Goal: Transaction & Acquisition: Register for event/course

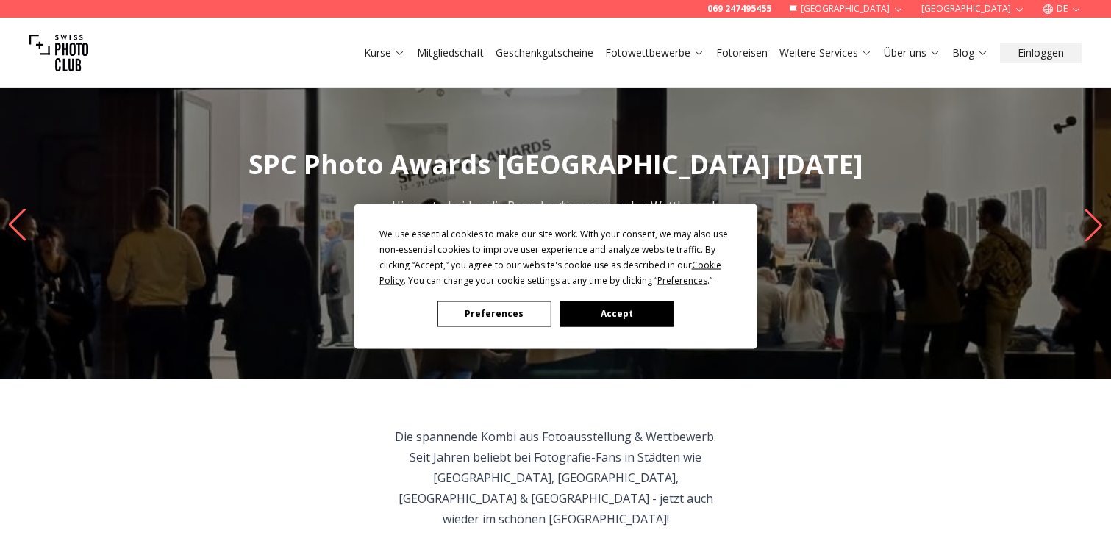
click at [630, 312] on button "Accept" at bounding box center [616, 314] width 113 height 26
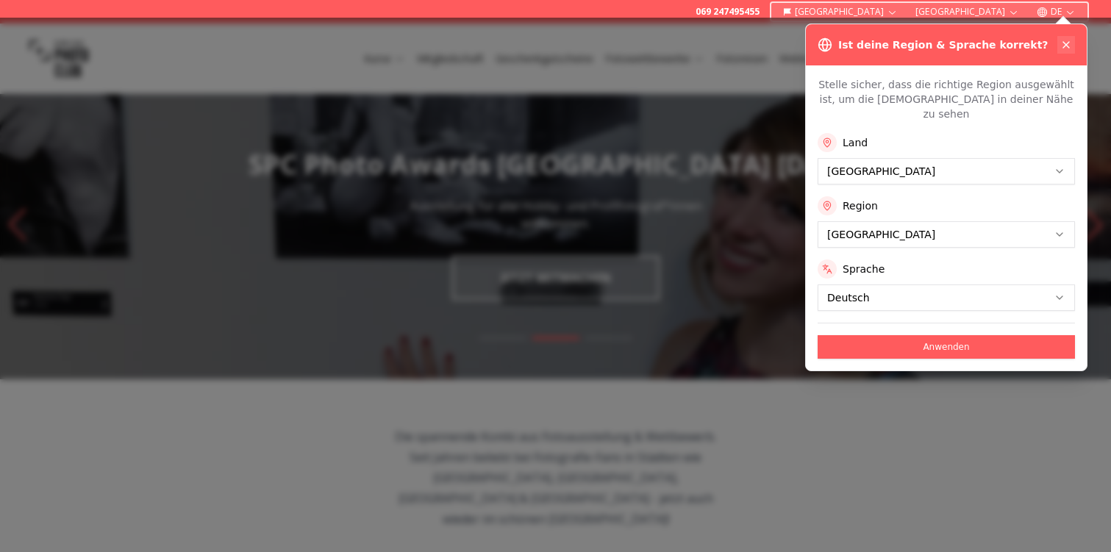
click at [1067, 45] on icon at bounding box center [1066, 45] width 12 height 12
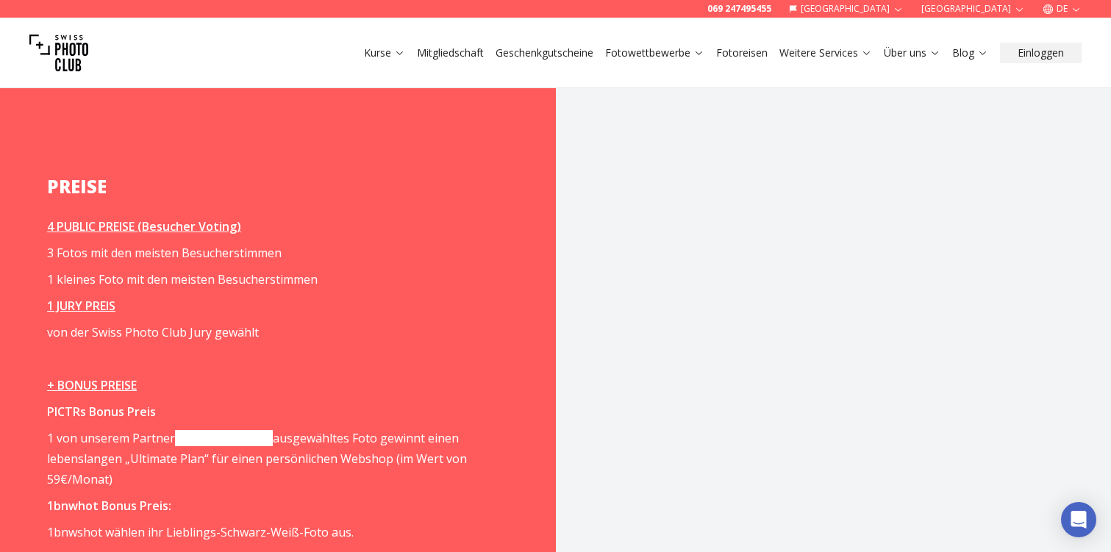
scroll to position [1778, 0]
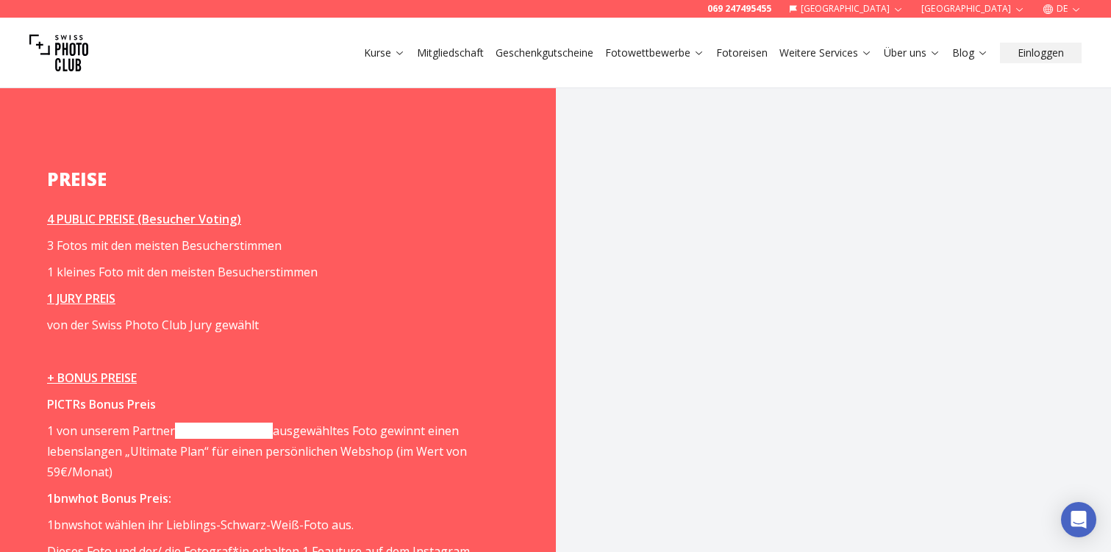
click at [207, 423] on link "[DOMAIN_NAME]" at bounding box center [224, 431] width 98 height 16
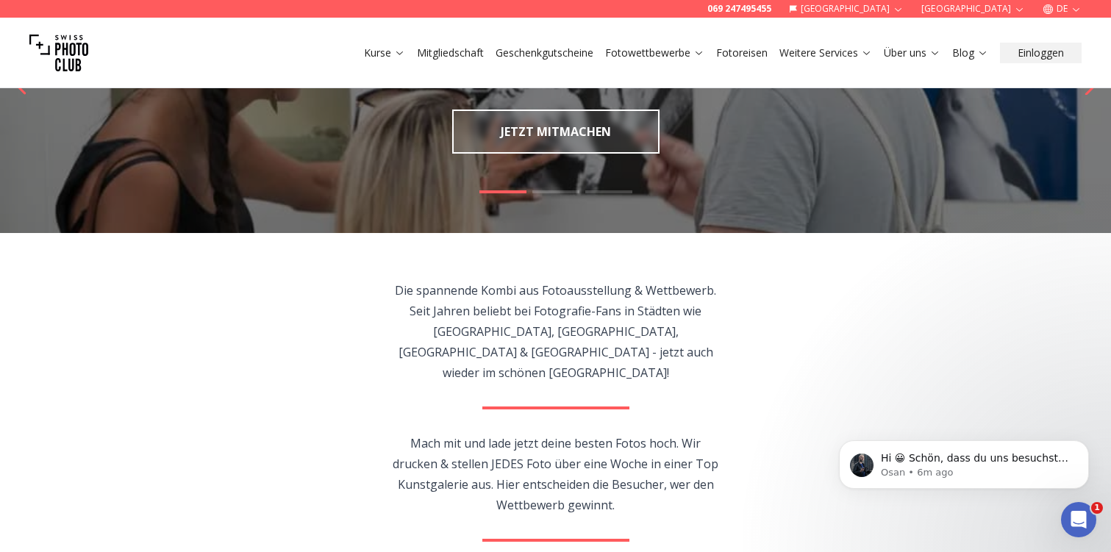
scroll to position [0, 0]
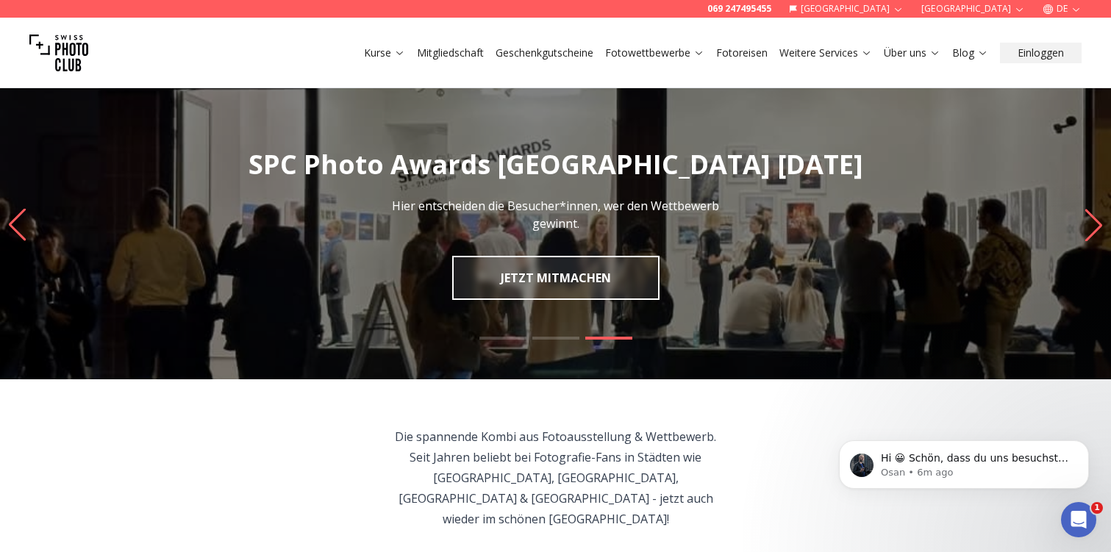
click at [1089, 213] on icon "Next slide" at bounding box center [1093, 226] width 17 height 32
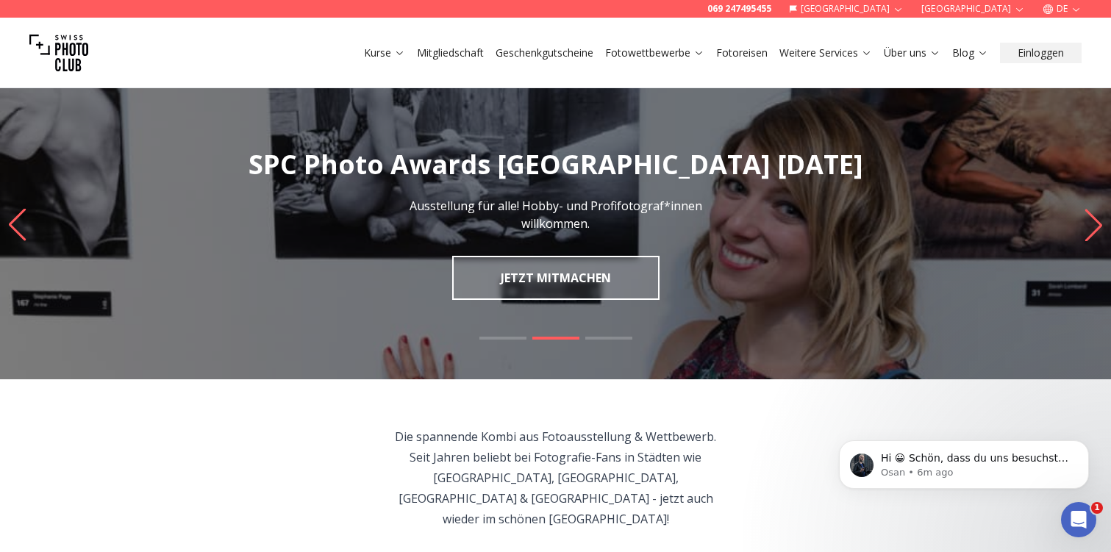
click at [1089, 213] on icon "Next slide" at bounding box center [1093, 226] width 17 height 32
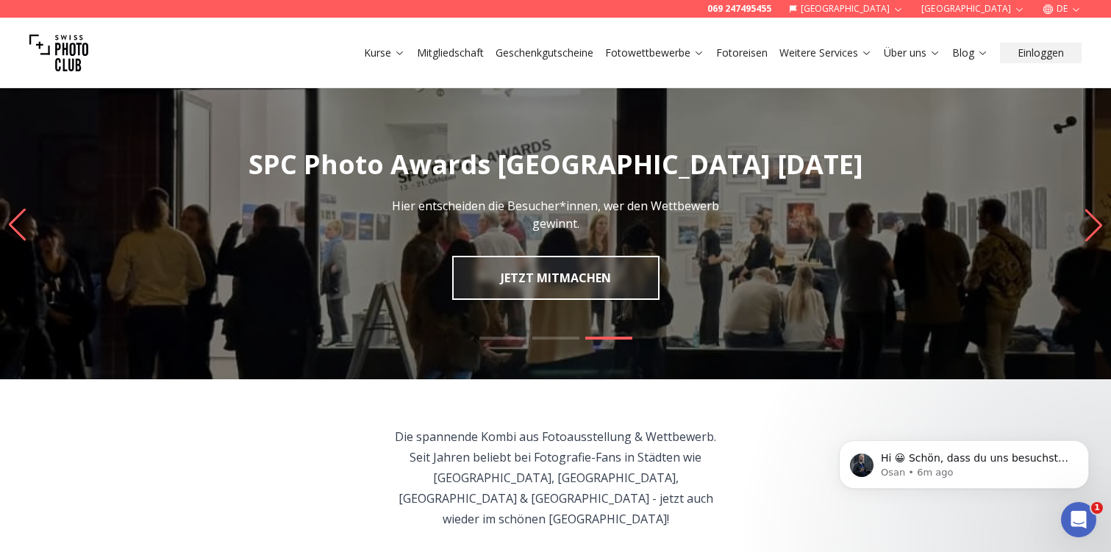
click at [1089, 213] on icon "Next slide" at bounding box center [1093, 226] width 17 height 32
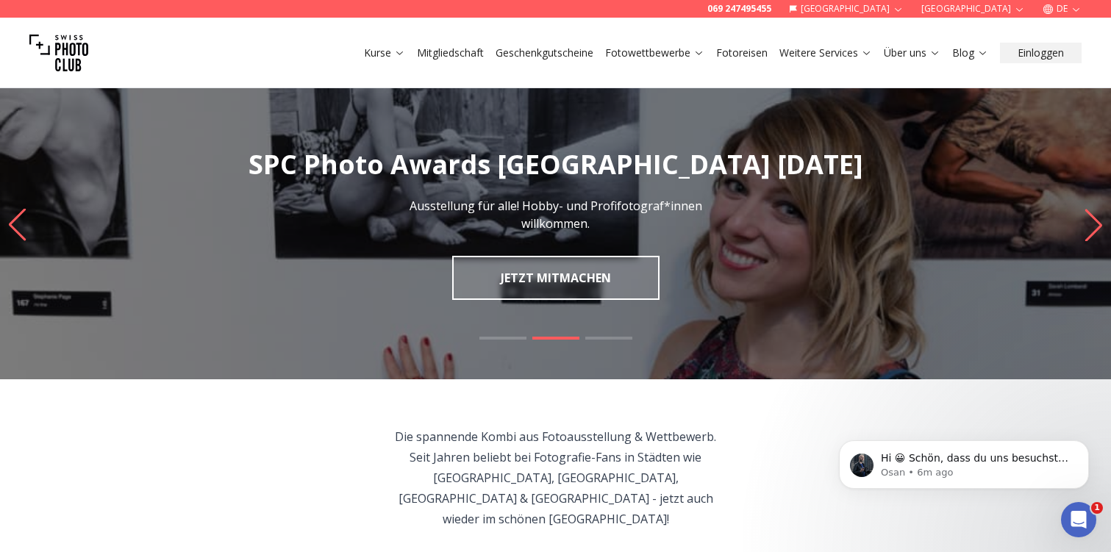
click at [1089, 213] on icon "Next slide" at bounding box center [1093, 226] width 17 height 32
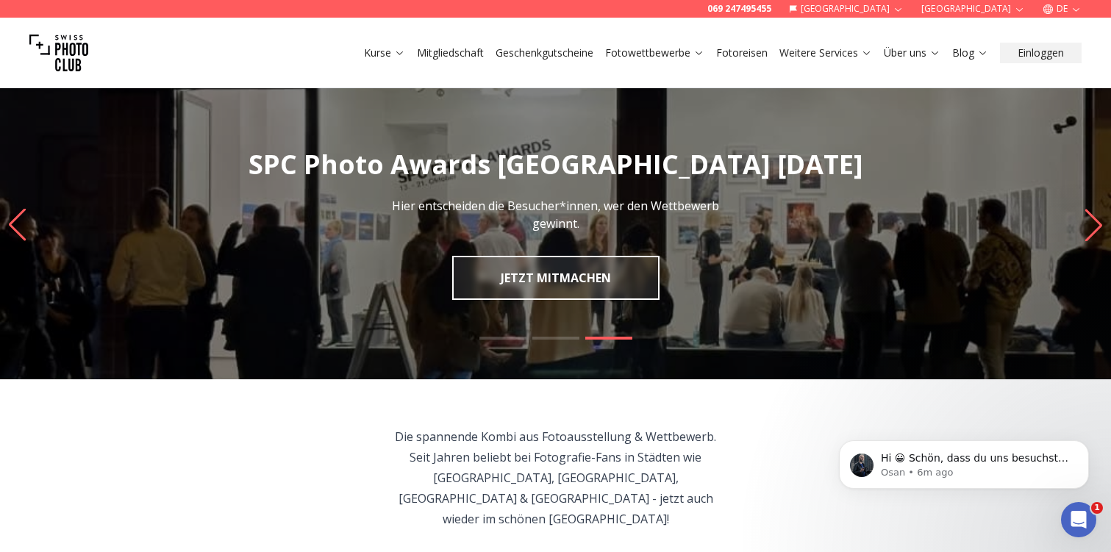
click at [1089, 213] on icon "Next slide" at bounding box center [1093, 226] width 17 height 32
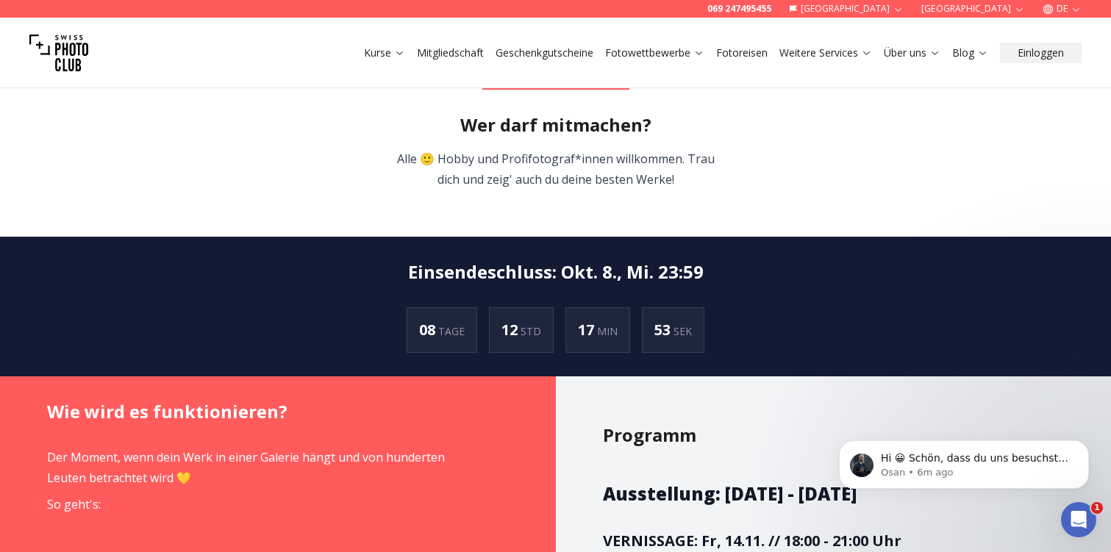
scroll to position [601, 0]
